Goal: Navigation & Orientation: Find specific page/section

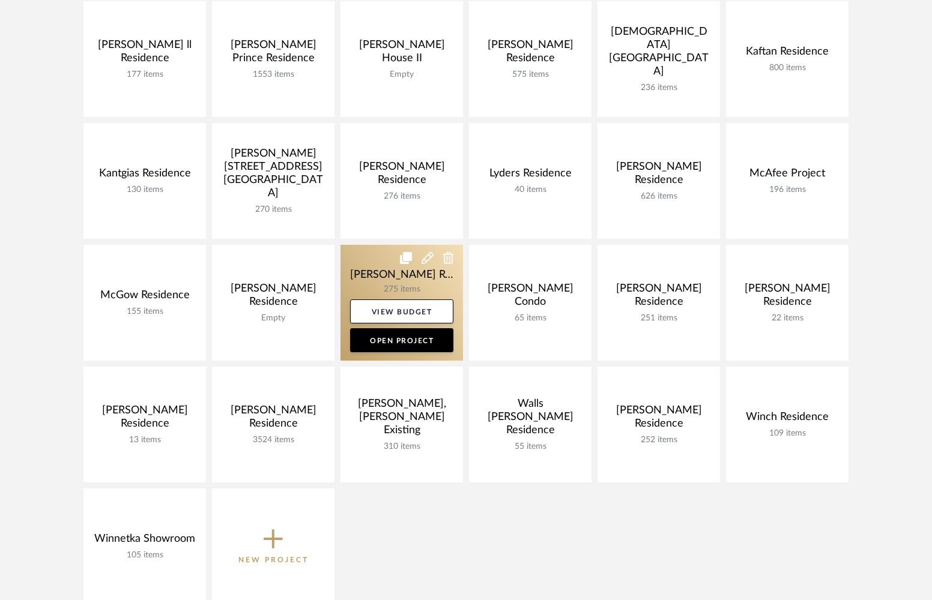
scroll to position [510, 0]
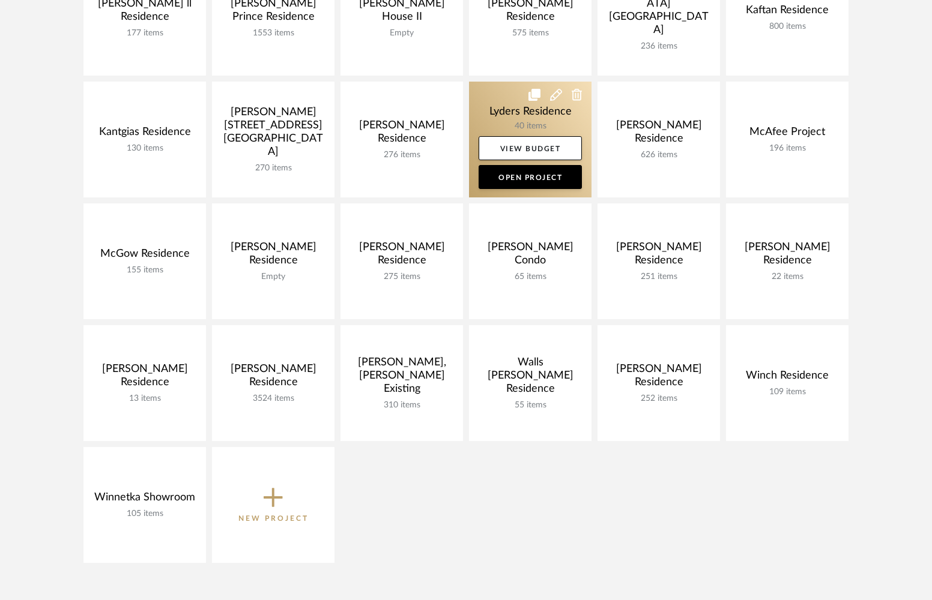
click at [497, 112] on link at bounding box center [530, 140] width 122 height 116
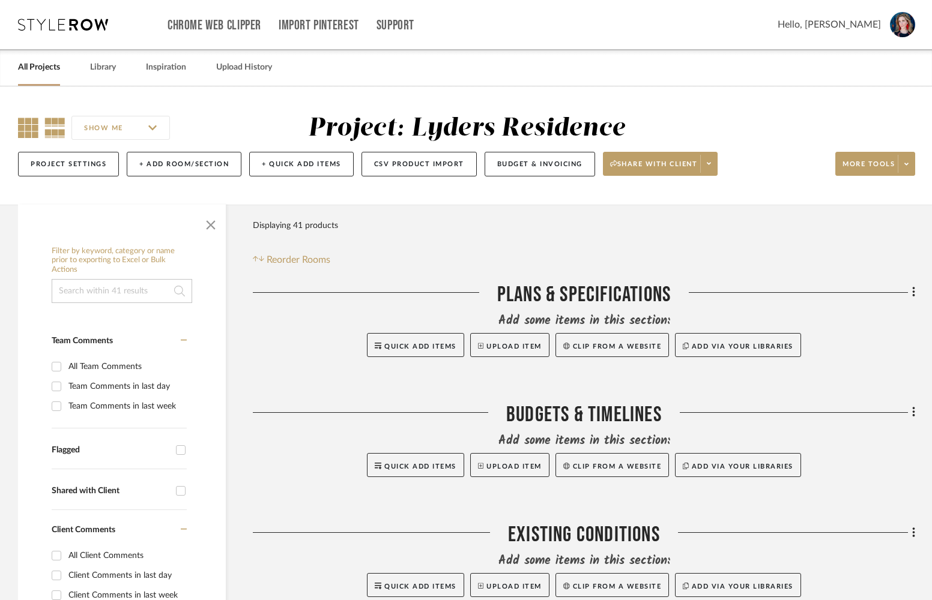
click at [26, 125] on icon at bounding box center [28, 128] width 20 height 20
click at [210, 225] on span "button" at bounding box center [210, 222] width 29 height 29
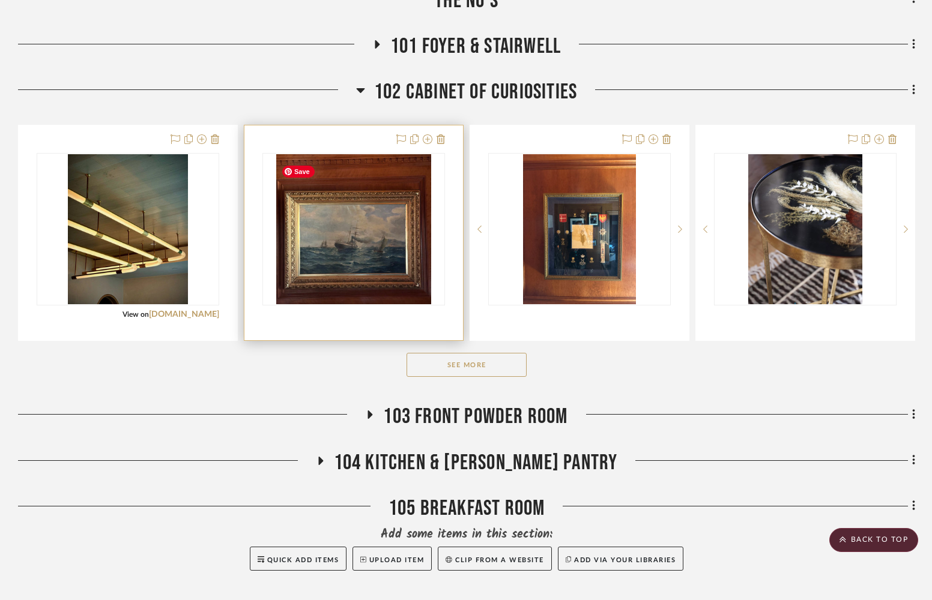
scroll to position [776, 0]
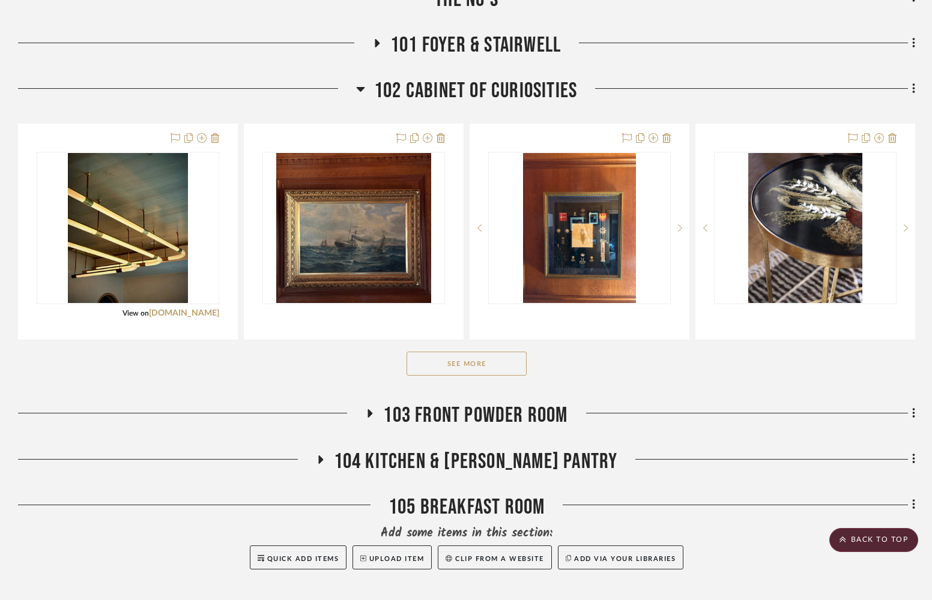
click at [470, 367] on button "See More" at bounding box center [467, 364] width 120 height 24
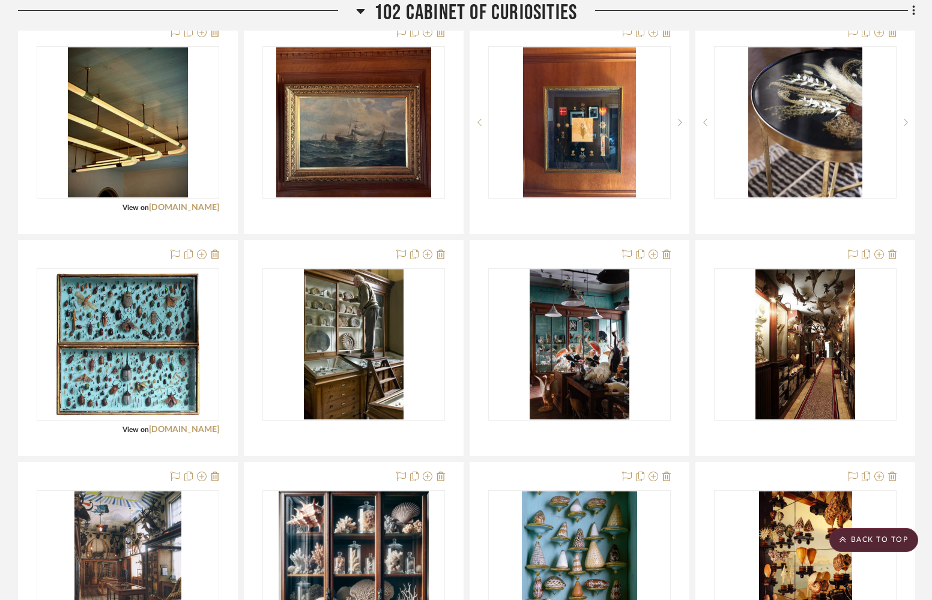
scroll to position [948, 0]
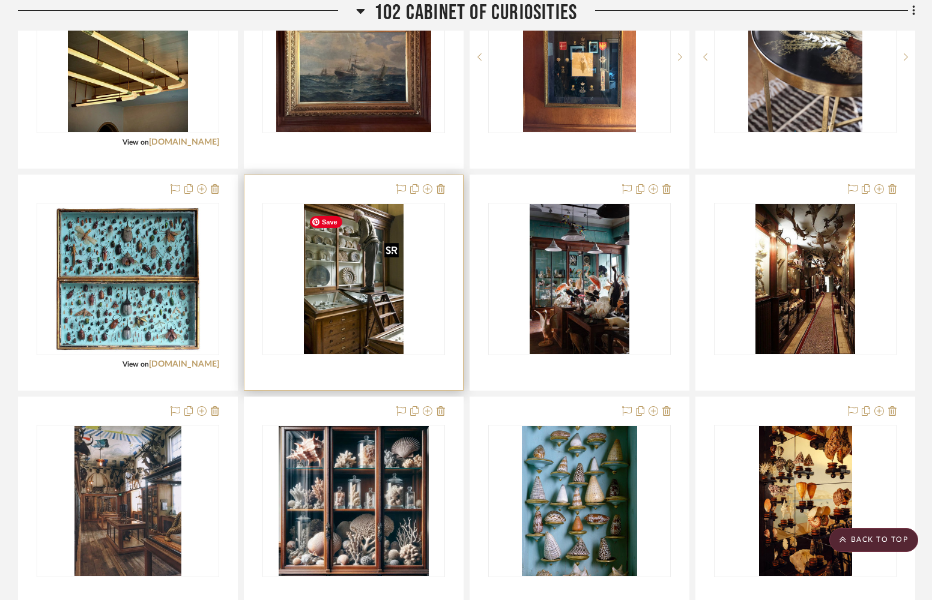
click at [343, 285] on img "0" at bounding box center [354, 279] width 100 height 150
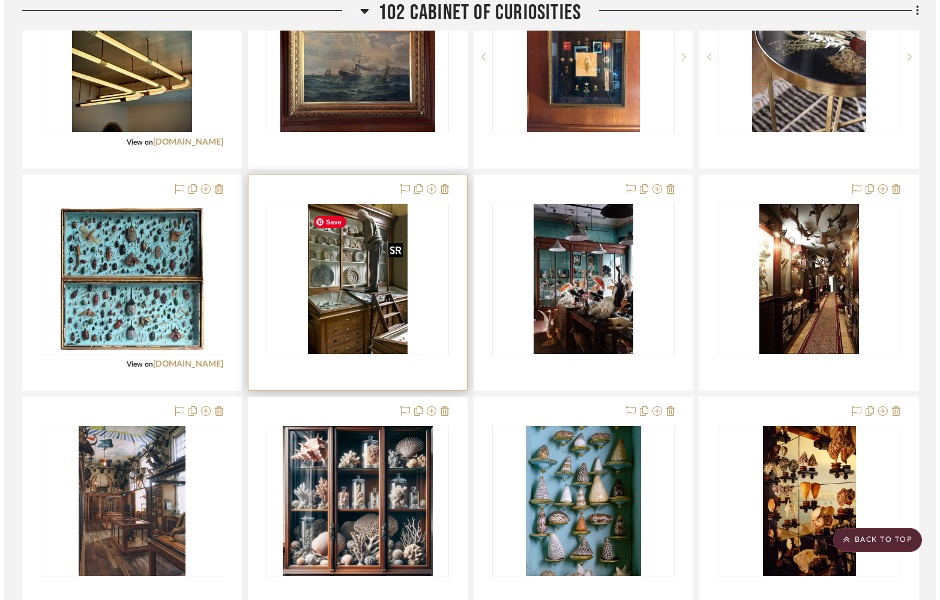
scroll to position [0, 0]
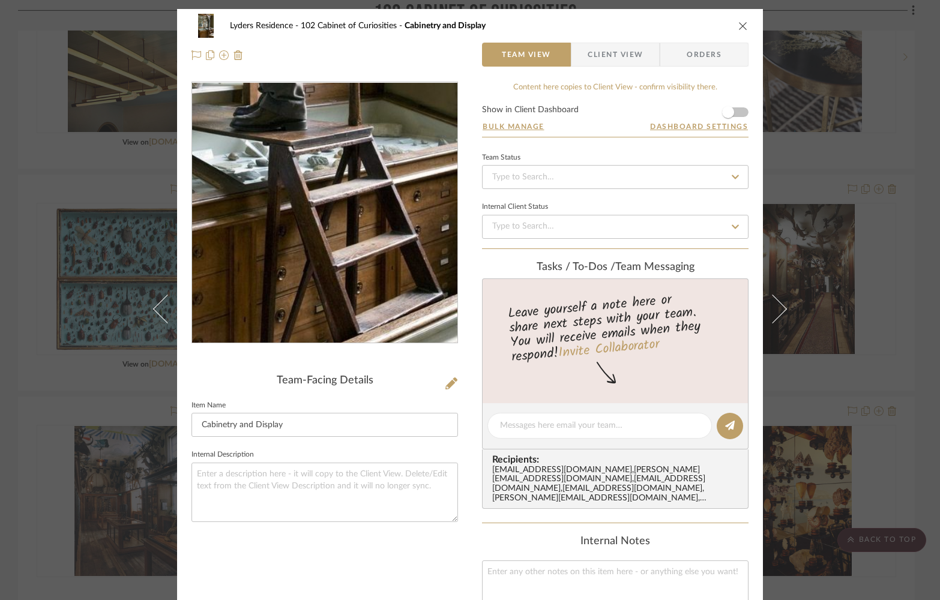
click at [375, 264] on img "0" at bounding box center [325, 213] width 174 height 261
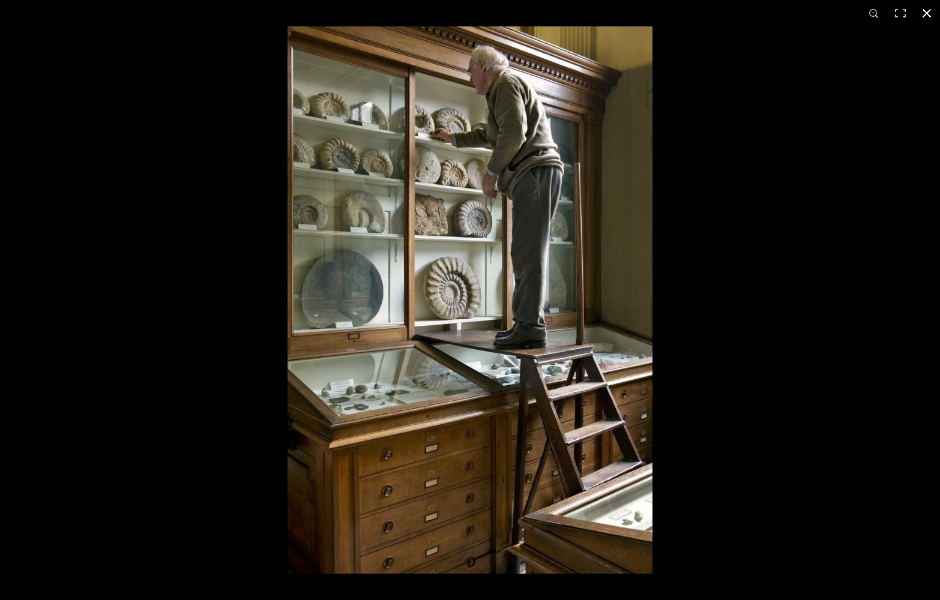
click at [928, 13] on button at bounding box center [927, 13] width 26 height 26
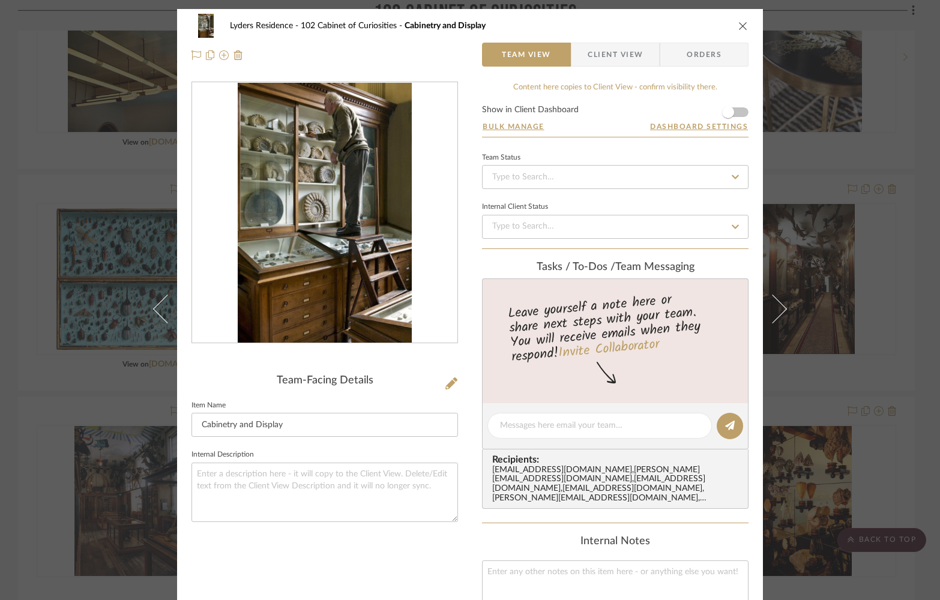
click at [739, 28] on icon "close" at bounding box center [744, 26] width 10 height 10
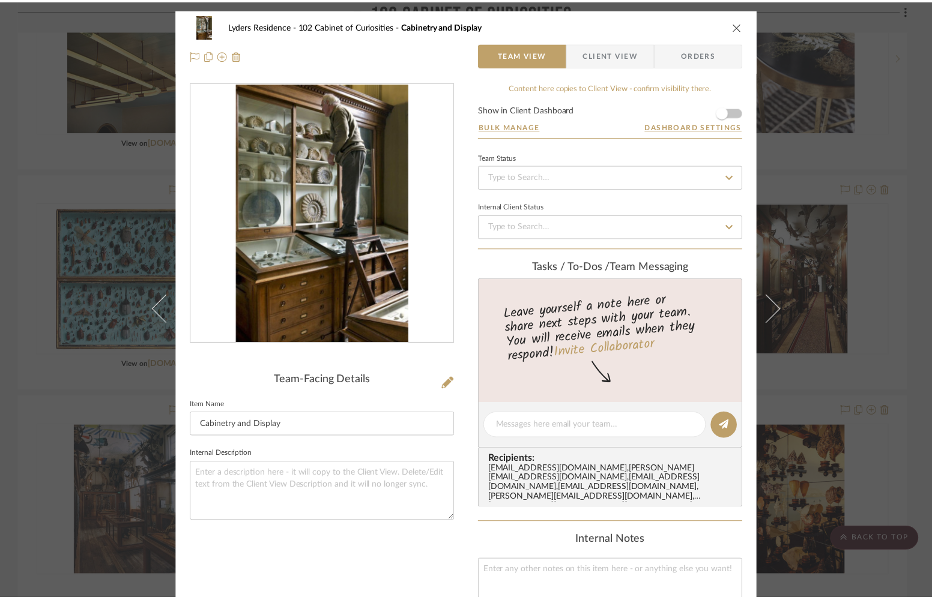
scroll to position [948, 0]
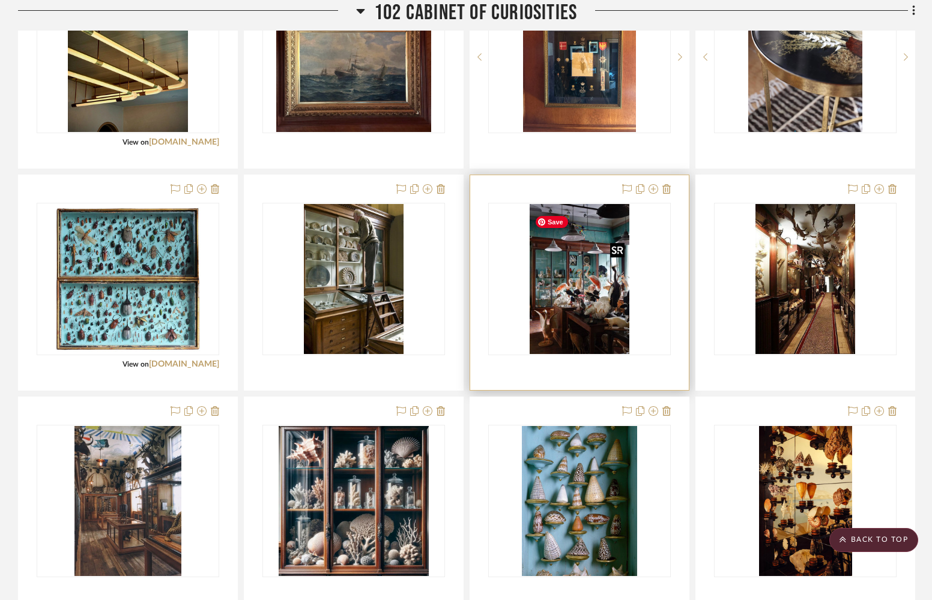
click at [574, 275] on img "0" at bounding box center [580, 279] width 100 height 150
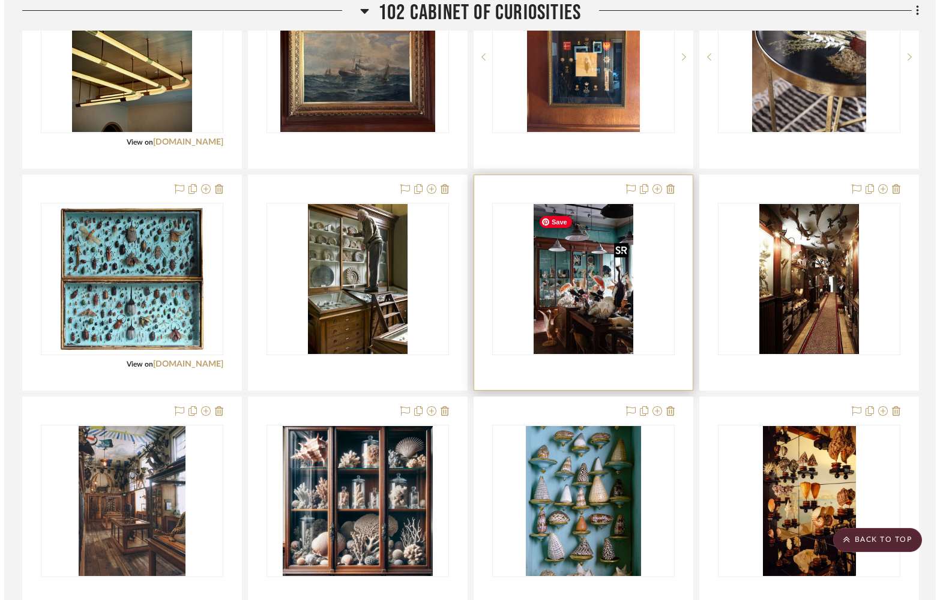
scroll to position [0, 0]
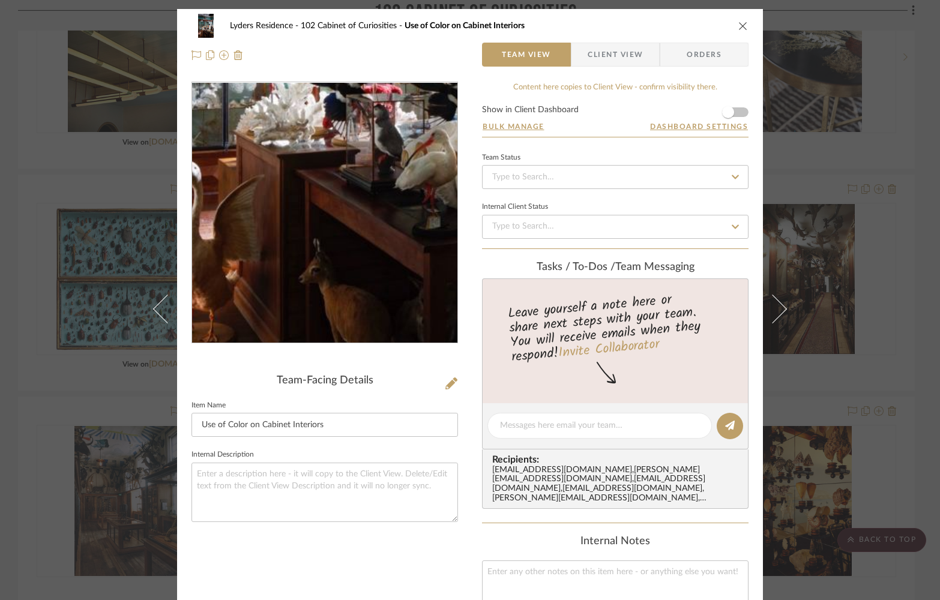
click at [305, 283] on img "0" at bounding box center [325, 213] width 174 height 261
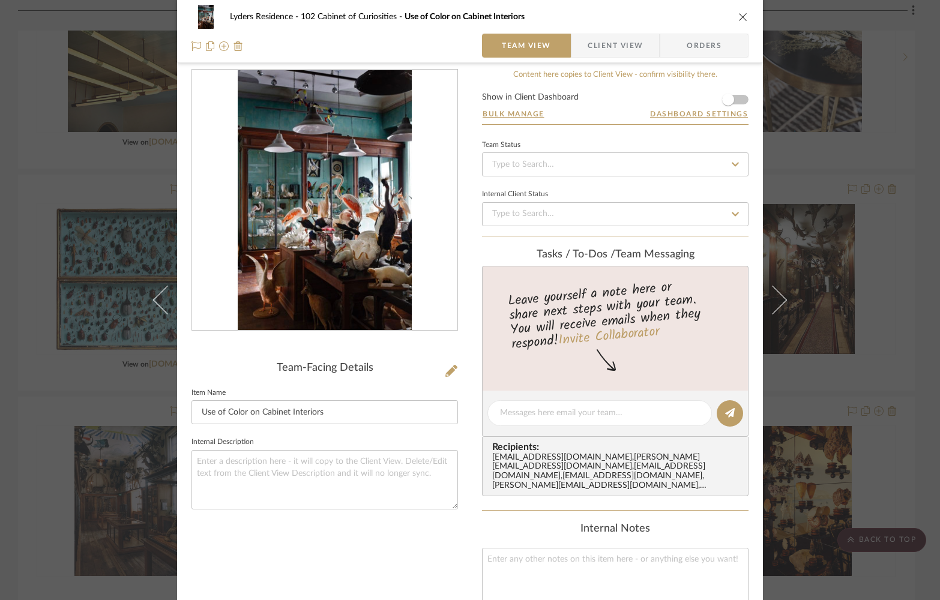
scroll to position [16, 0]
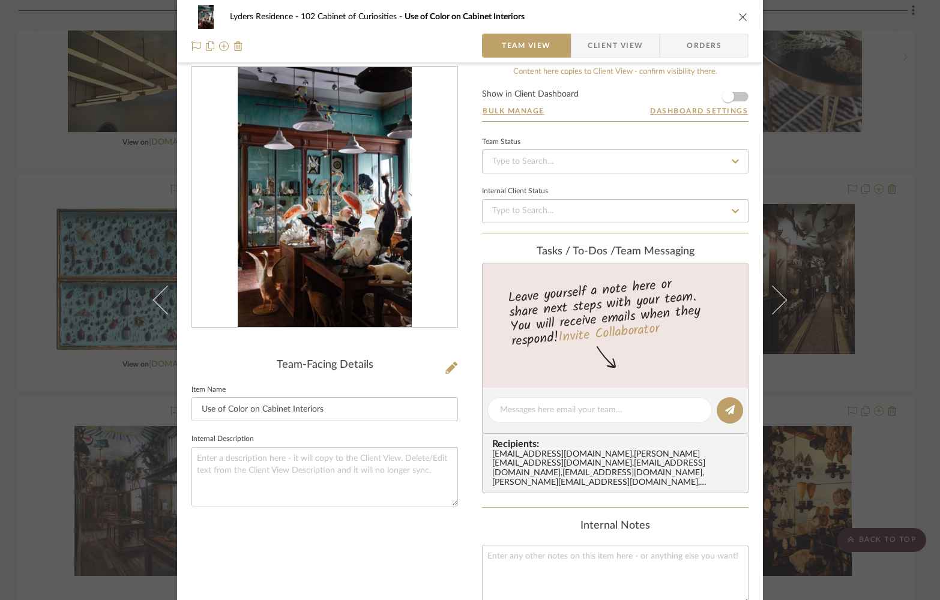
click at [366, 247] on img "0" at bounding box center [325, 197] width 174 height 261
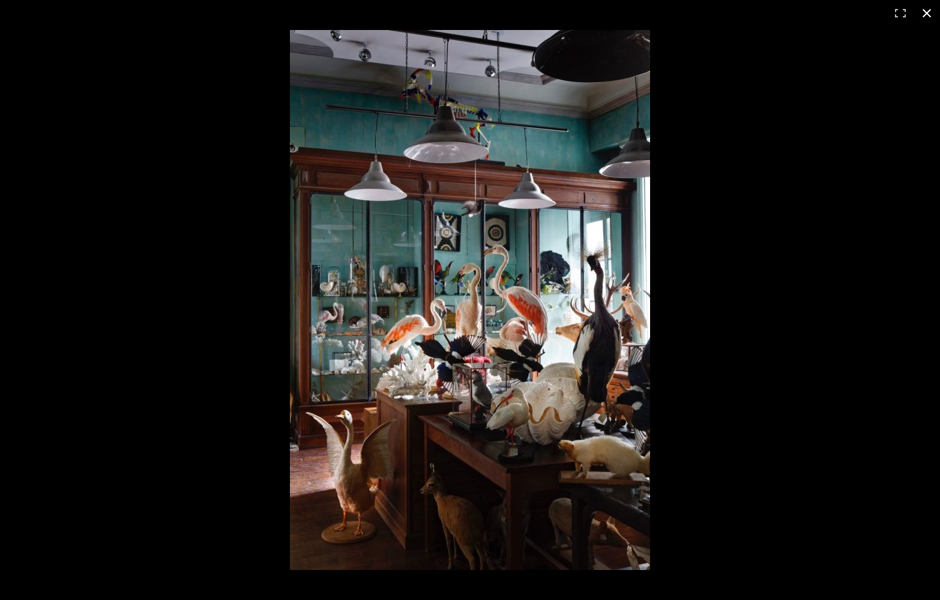
click at [927, 11] on button at bounding box center [927, 13] width 26 height 26
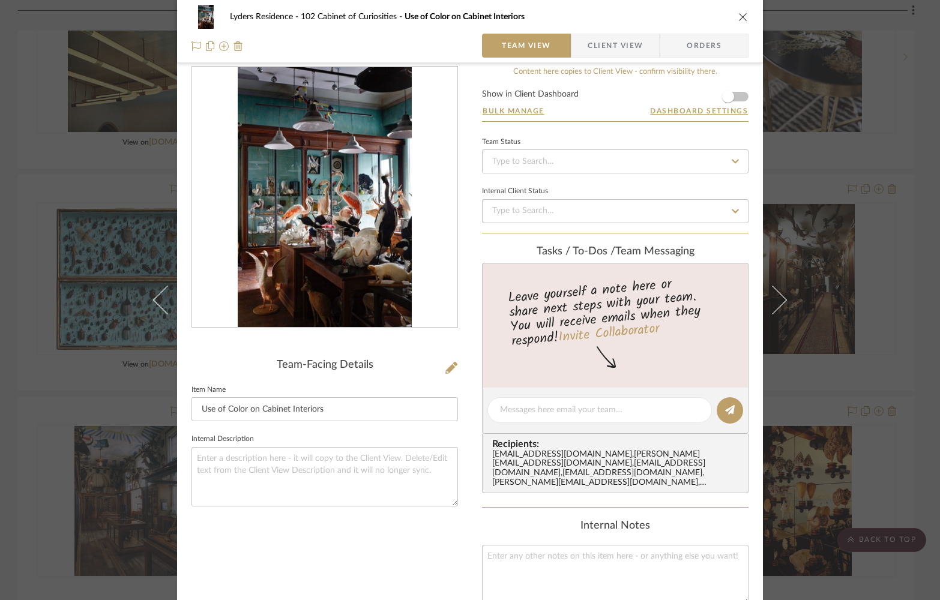
click at [740, 16] on icon "close" at bounding box center [744, 17] width 10 height 10
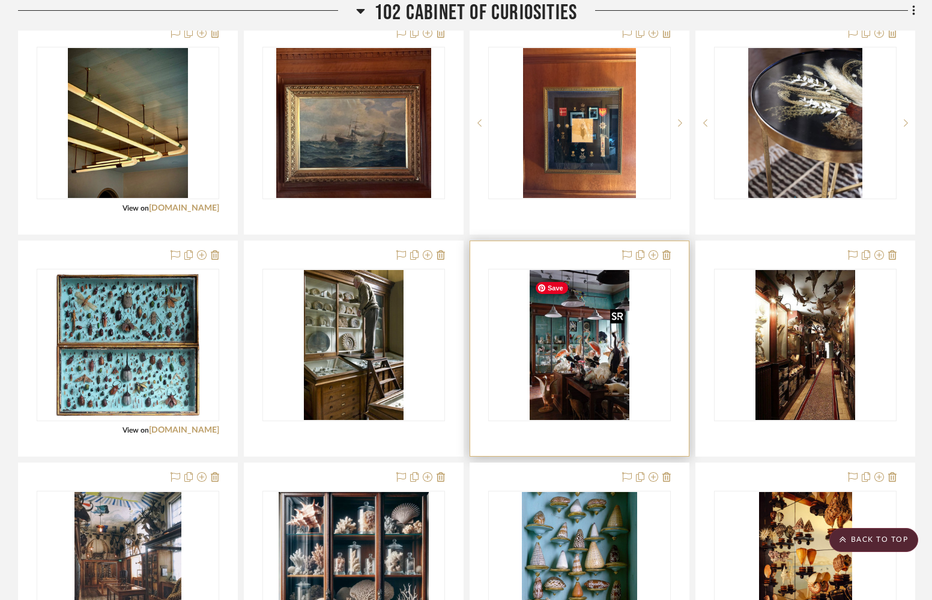
scroll to position [878, 0]
